Goal: Task Accomplishment & Management: Use online tool/utility

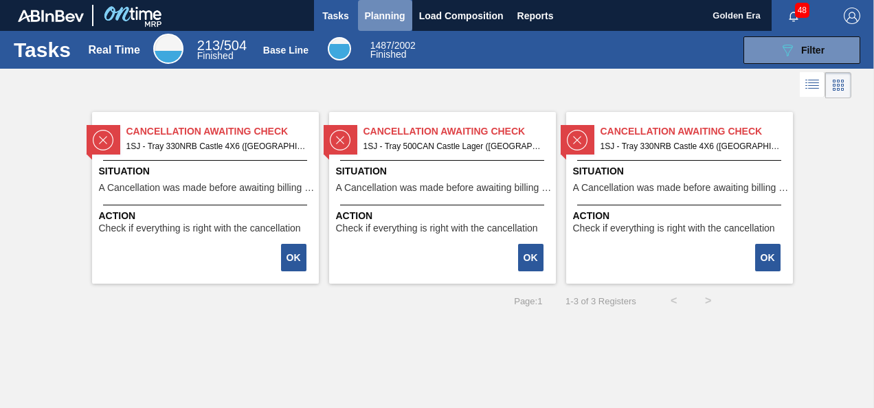
click at [385, 18] on span "Planning" at bounding box center [385, 16] width 41 height 16
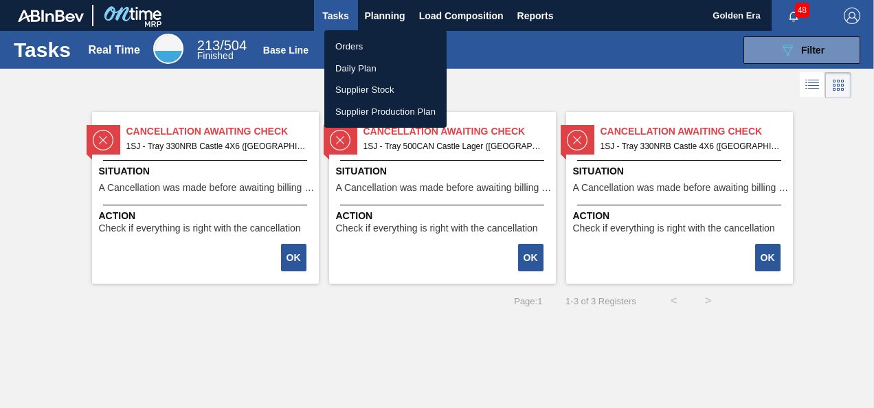
click at [354, 41] on li "Orders" at bounding box center [385, 47] width 122 height 22
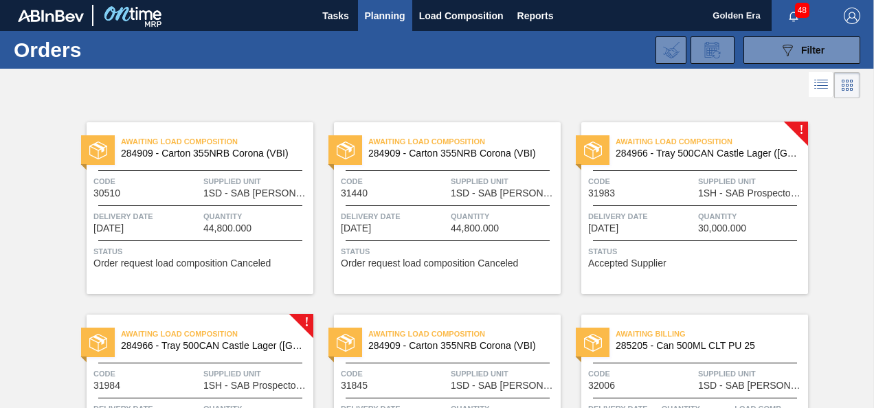
click at [681, 227] on div "Delivery Date [DATE]" at bounding box center [641, 222] width 106 height 24
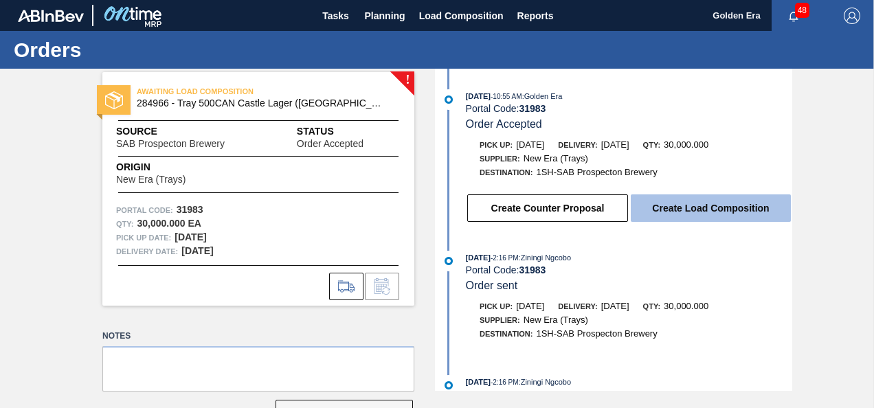
click at [725, 204] on button "Create Load Composition" at bounding box center [711, 207] width 160 height 27
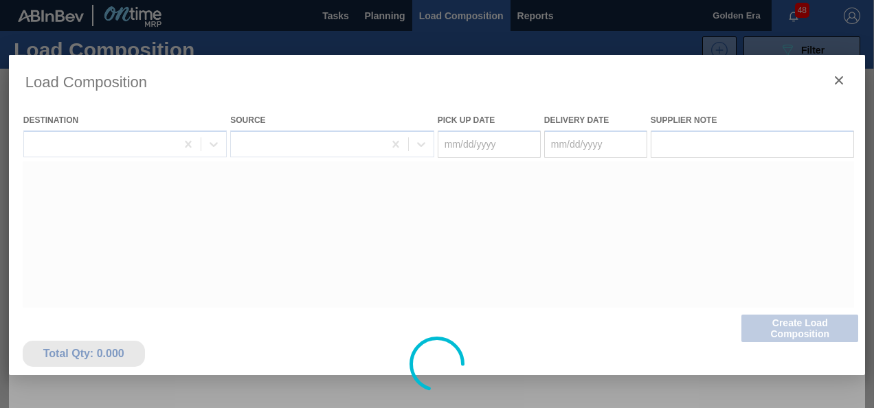
type Date "[DATE]"
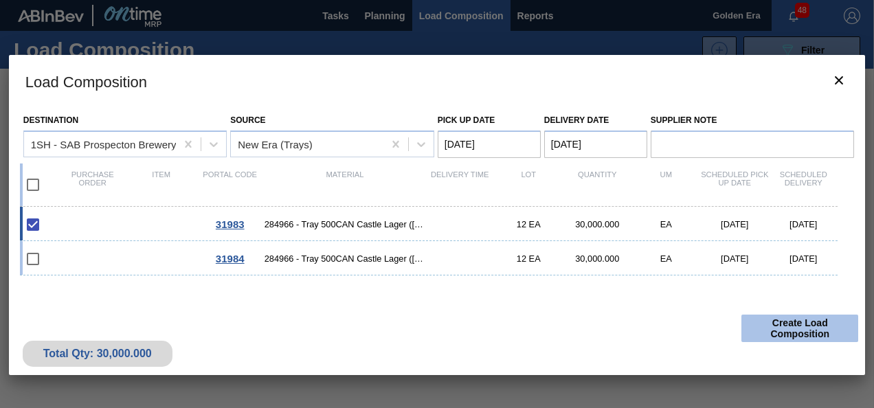
click at [802, 319] on button "Create Load Composition" at bounding box center [799, 328] width 117 height 27
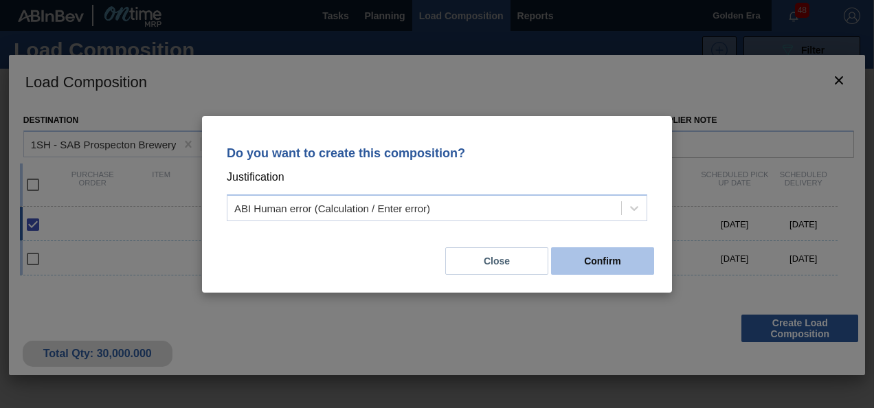
click at [619, 267] on button "Confirm" at bounding box center [602, 260] width 103 height 27
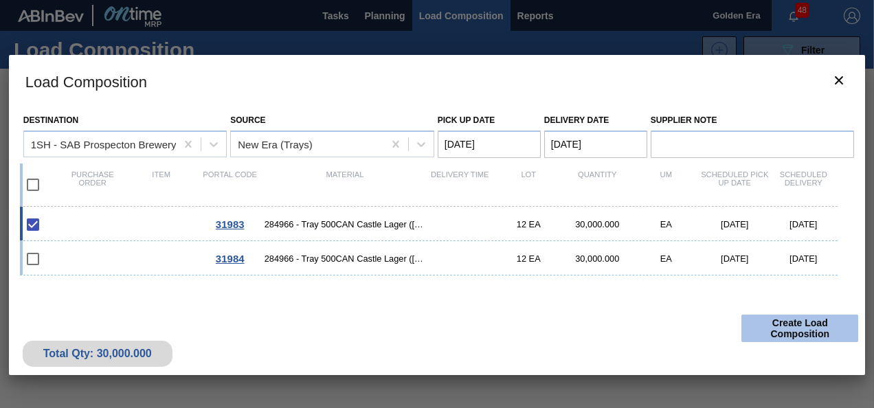
click at [791, 328] on button "Create Load Composition" at bounding box center [799, 328] width 117 height 27
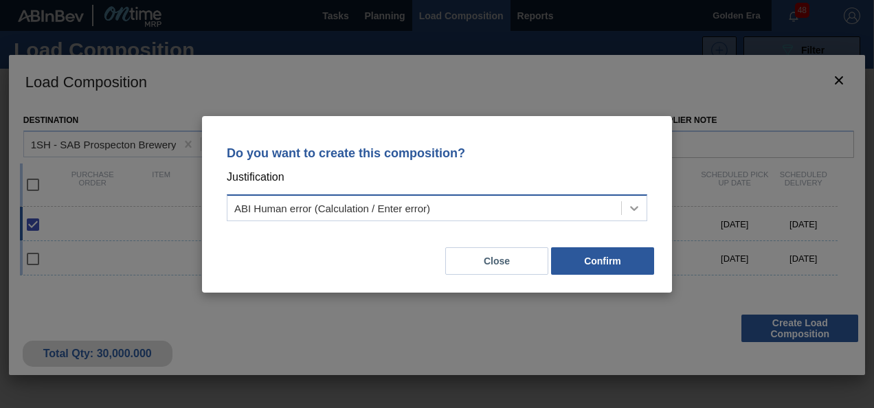
click at [637, 207] on icon at bounding box center [634, 208] width 8 height 5
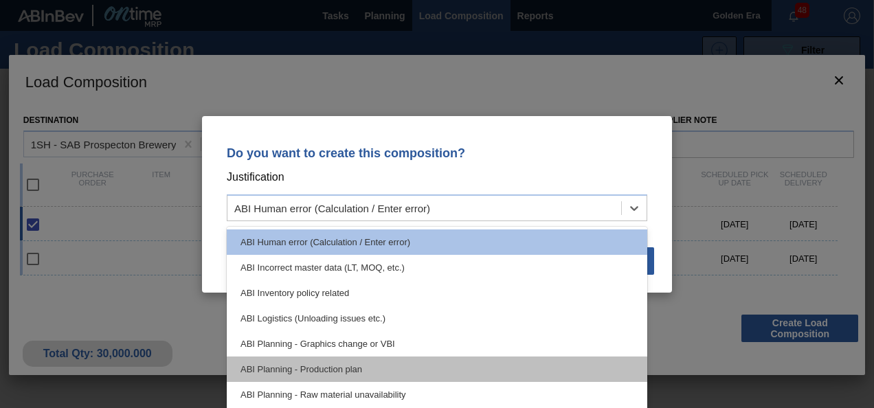
click at [302, 364] on div "ABI Planning - Production plan" at bounding box center [437, 369] width 420 height 25
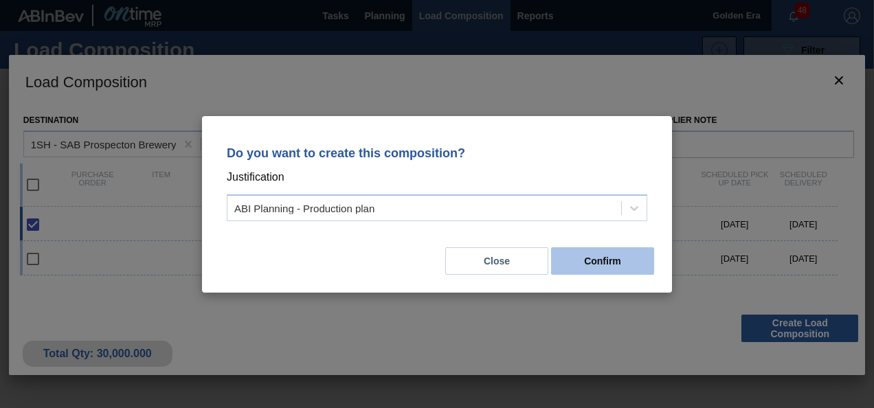
click at [615, 257] on button "Confirm" at bounding box center [602, 260] width 103 height 27
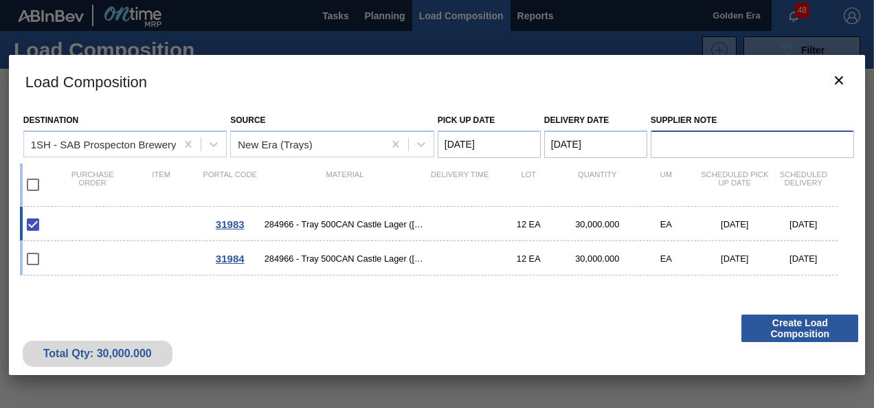
click at [688, 146] on input "Supplier Note" at bounding box center [753, 144] width 204 height 27
type input "Thanks"
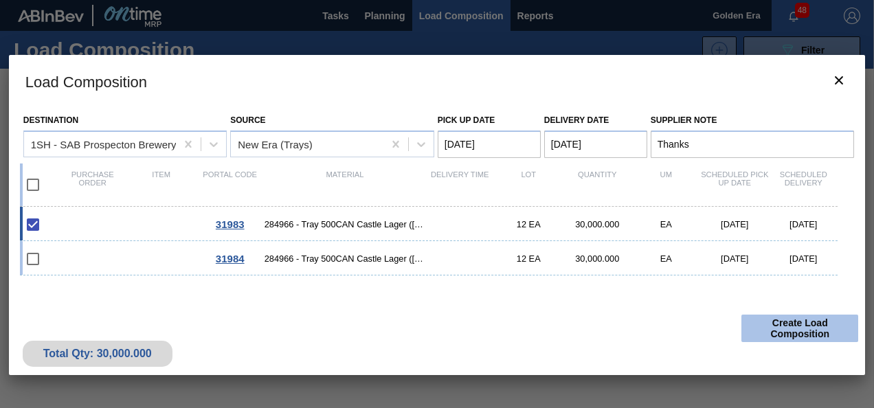
click at [815, 324] on button "Create Load Composition" at bounding box center [799, 328] width 117 height 27
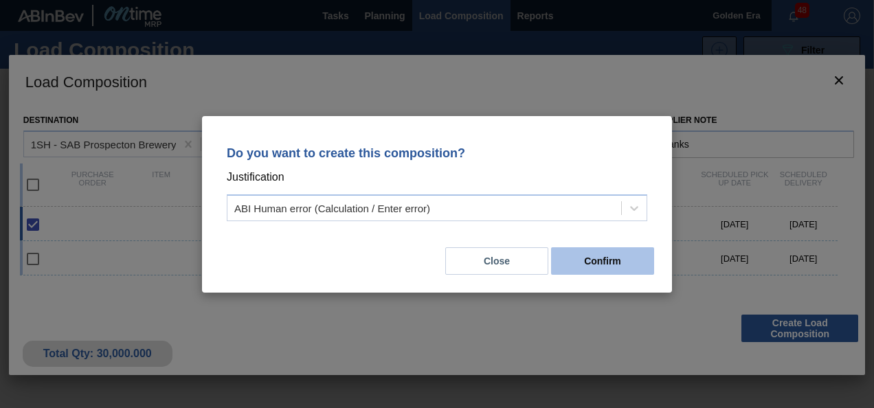
click at [624, 259] on button "Confirm" at bounding box center [602, 260] width 103 height 27
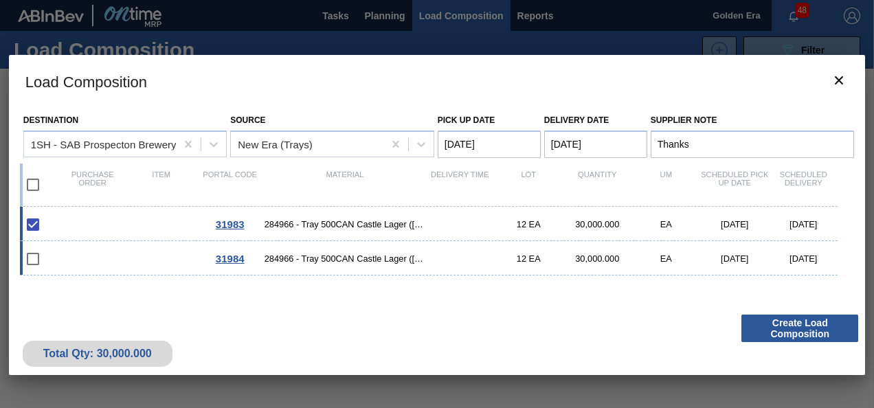
click at [36, 260] on input "checkbox" at bounding box center [33, 259] width 29 height 29
click at [31, 256] on input "checkbox" at bounding box center [33, 259] width 29 height 29
checkbox input "false"
click at [33, 185] on input "checkbox" at bounding box center [33, 184] width 29 height 29
checkbox input "true"
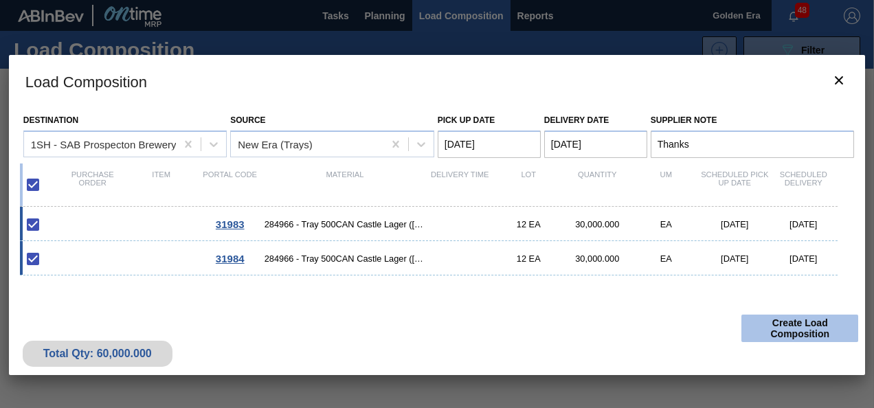
click at [813, 328] on button "Create Load Composition" at bounding box center [799, 328] width 117 height 27
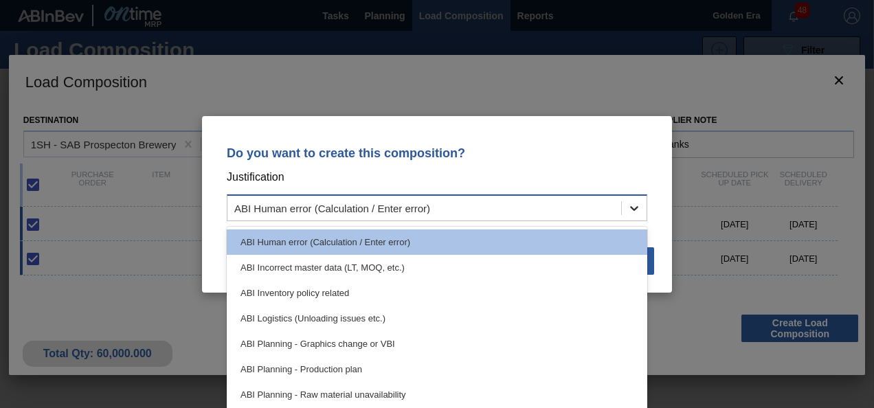
click at [637, 205] on icon at bounding box center [634, 208] width 14 height 14
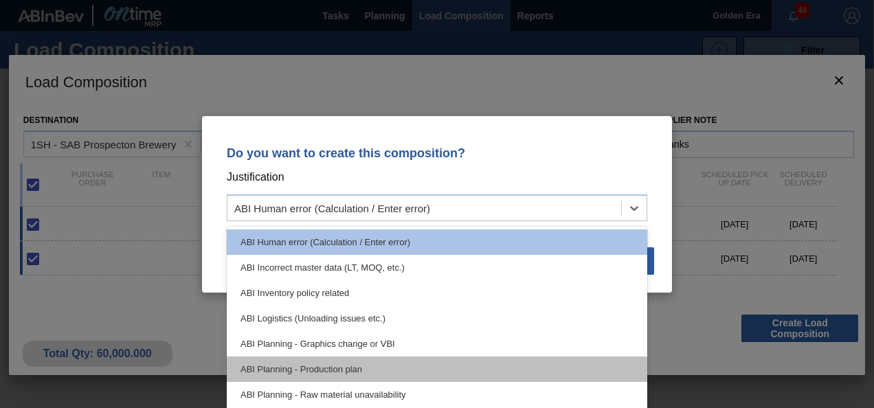
click at [309, 360] on div "ABI Planning - Production plan" at bounding box center [437, 369] width 420 height 25
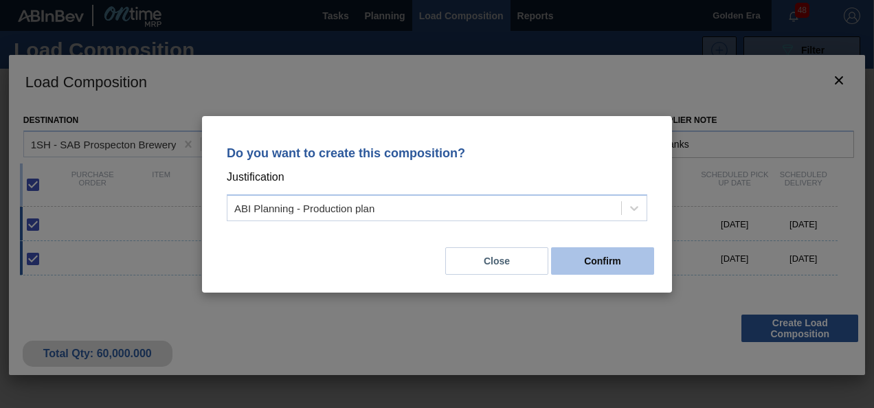
click at [615, 270] on button "Confirm" at bounding box center [602, 260] width 103 height 27
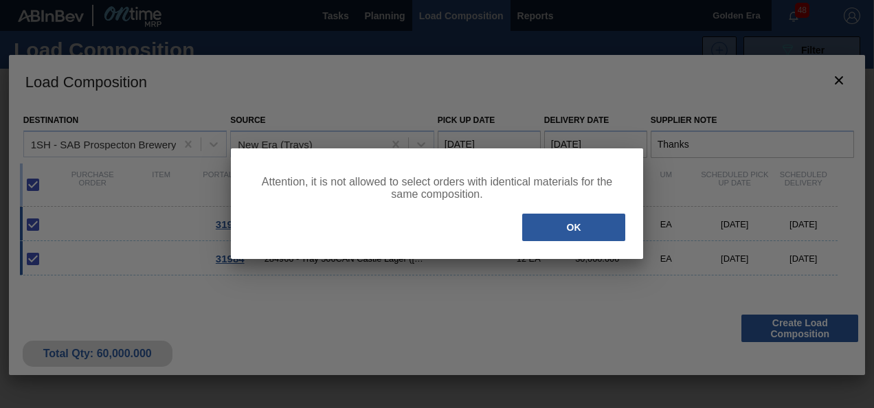
click at [603, 243] on div "Attention, it is not allowed to select orders with identical materials for the …" at bounding box center [437, 203] width 412 height 111
click at [587, 228] on button "OK" at bounding box center [573, 227] width 103 height 27
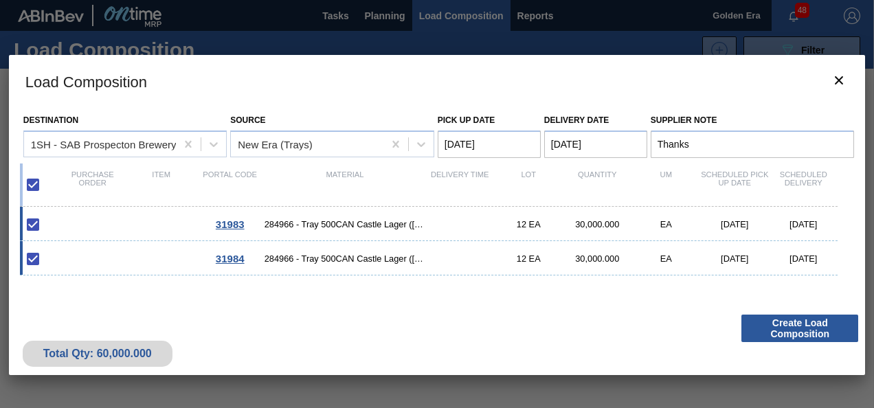
click at [29, 257] on input "checkbox" at bounding box center [33, 259] width 29 height 29
click at [45, 256] on input "checkbox" at bounding box center [33, 259] width 29 height 29
checkbox input "true"
click at [38, 188] on input "checkbox" at bounding box center [33, 184] width 29 height 29
checkbox input "false"
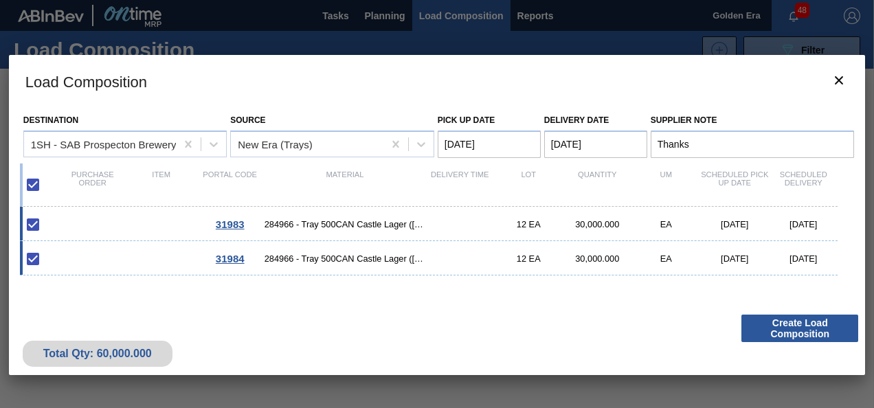
checkbox input "false"
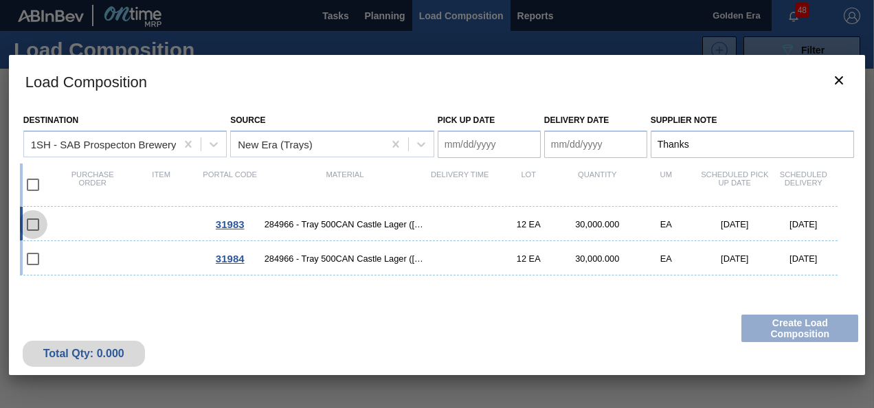
click at [33, 223] on input "checkbox" at bounding box center [33, 224] width 29 height 29
click at [28, 222] on input "checkbox" at bounding box center [33, 224] width 29 height 29
click at [36, 221] on input "checkbox" at bounding box center [33, 224] width 29 height 29
checkbox input "false"
click at [36, 250] on input "checkbox" at bounding box center [33, 259] width 29 height 29
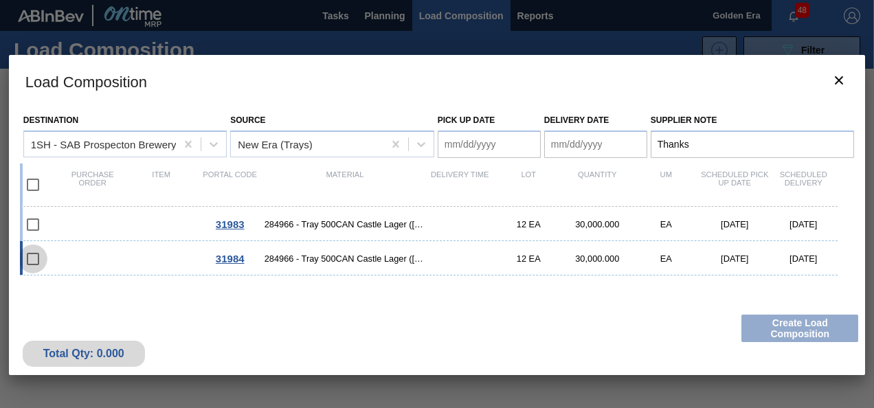
checkbox input "false"
click at [844, 78] on icon "botão de ícone" at bounding box center [838, 80] width 16 height 16
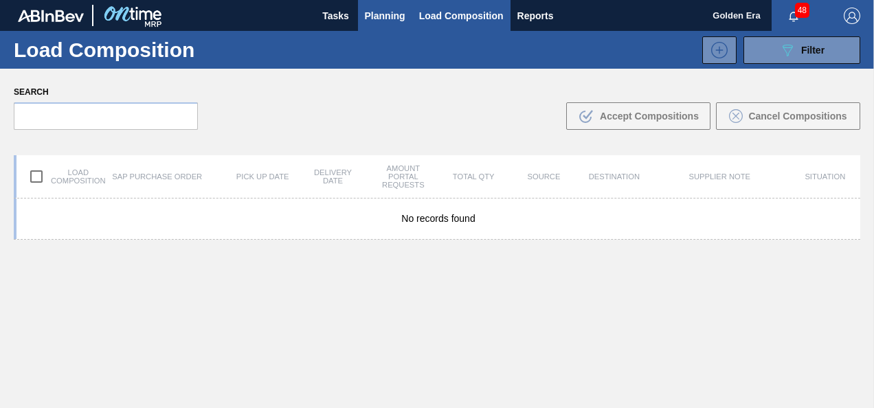
click at [379, 15] on span "Planning" at bounding box center [385, 16] width 41 height 16
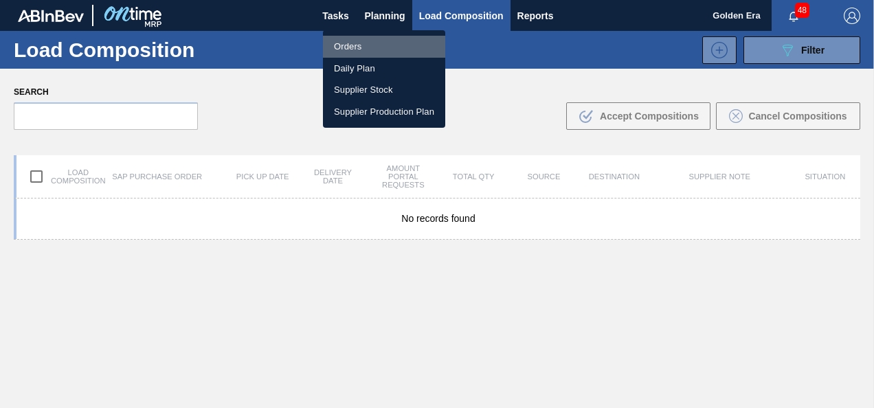
click at [367, 44] on li "Orders" at bounding box center [384, 47] width 122 height 22
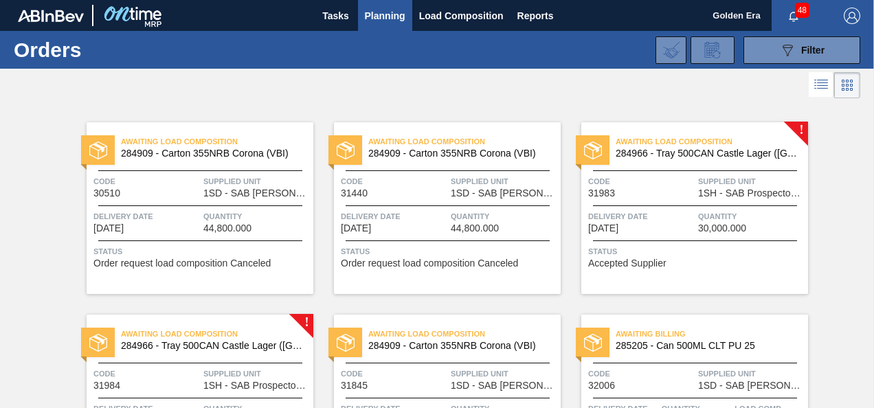
click at [679, 240] on div at bounding box center [695, 240] width 204 height 1
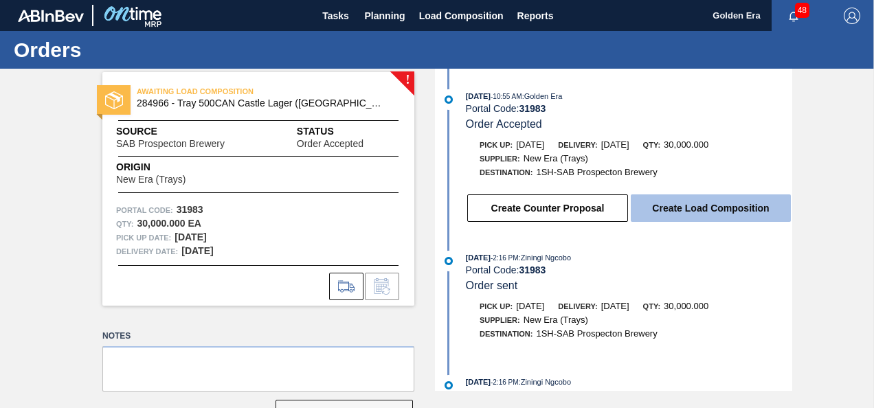
click at [708, 205] on button "Create Load Composition" at bounding box center [711, 207] width 160 height 27
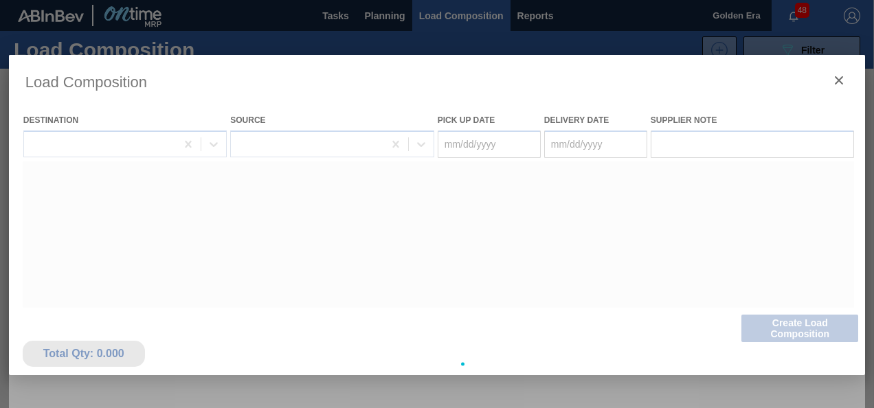
type Date "[DATE]"
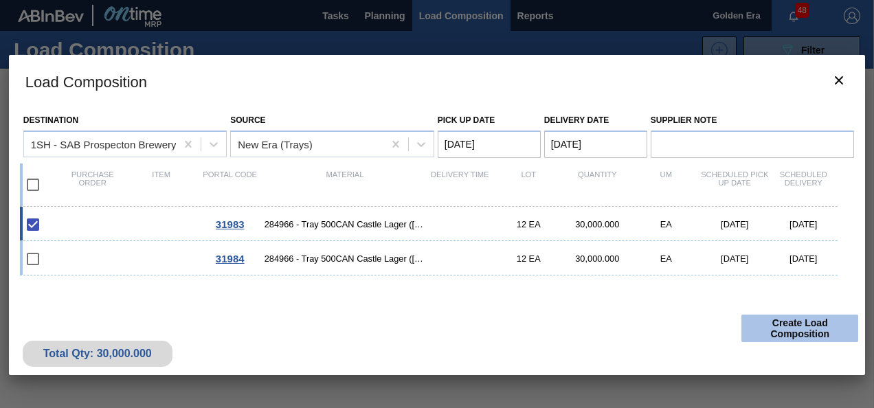
click at [802, 319] on button "Create Load Composition" at bounding box center [799, 328] width 117 height 27
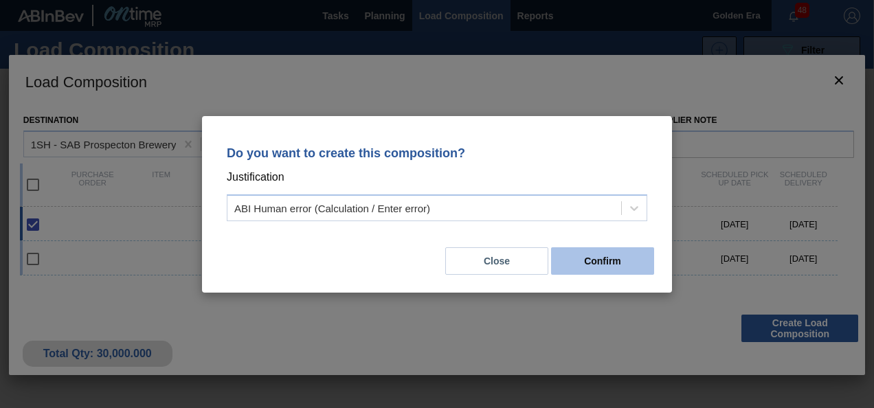
click at [612, 256] on button "Confirm" at bounding box center [602, 260] width 103 height 27
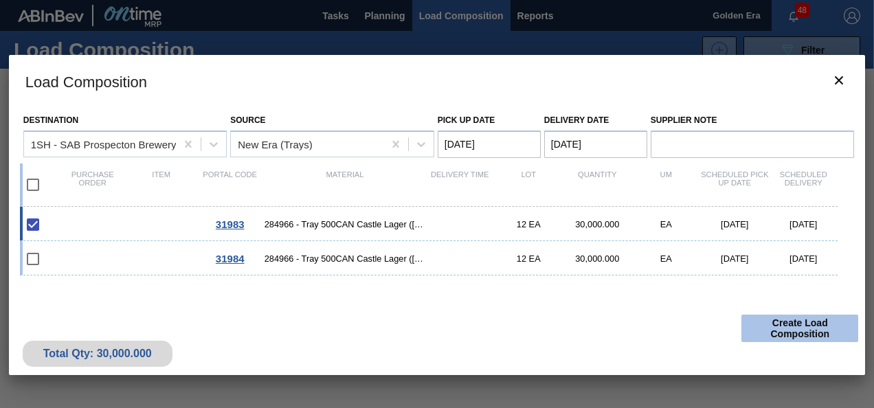
click at [806, 326] on button "Create Load Composition" at bounding box center [799, 328] width 117 height 27
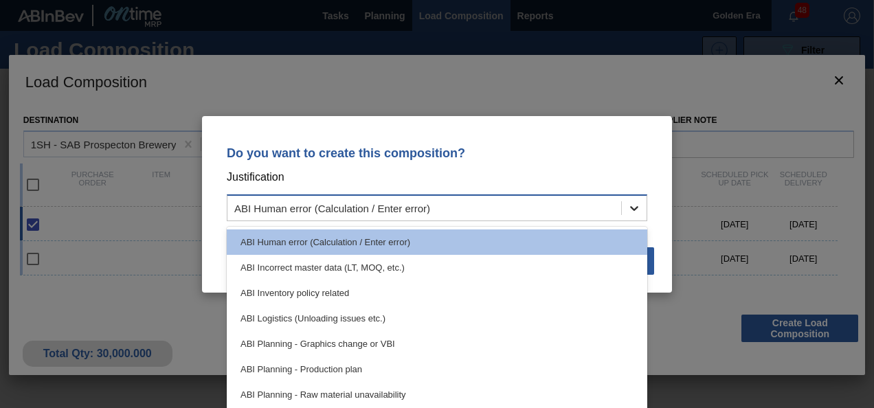
click at [631, 207] on icon at bounding box center [634, 208] width 8 height 5
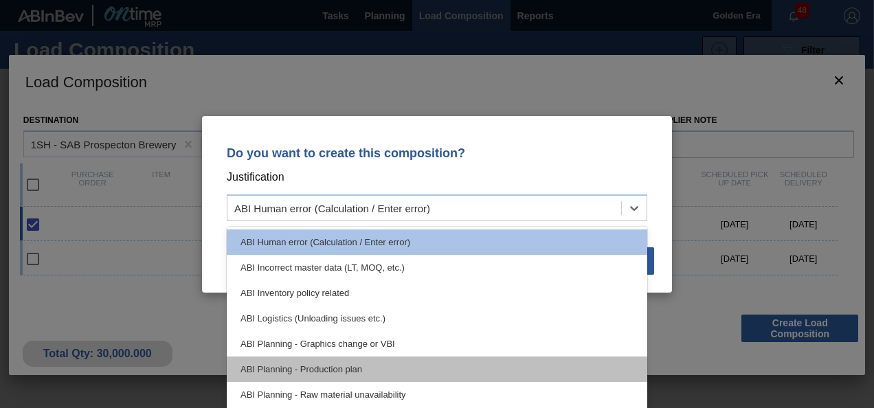
click at [298, 372] on div "ABI Planning - Production plan" at bounding box center [437, 369] width 420 height 25
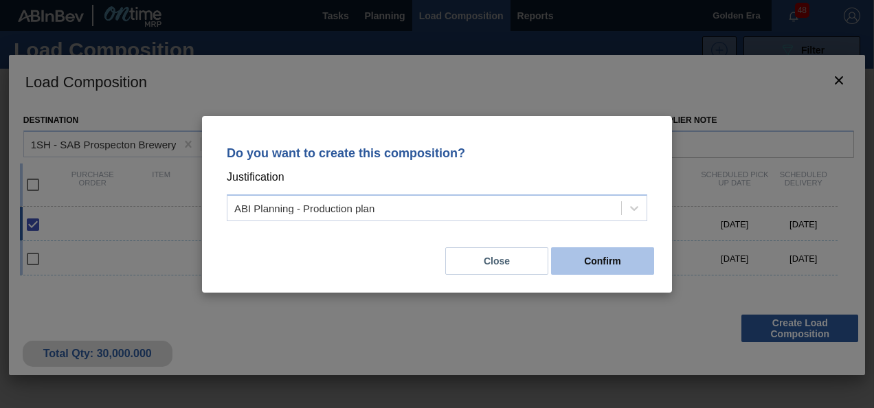
click at [592, 257] on button "Confirm" at bounding box center [602, 260] width 103 height 27
